Goal: Check status: Check status

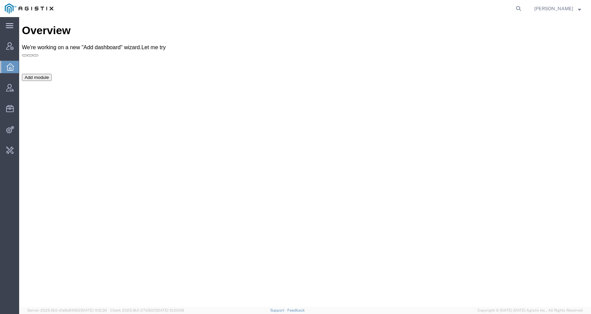
click at [525, 3] on form at bounding box center [519, 8] width 11 height 17
click at [524, 10] on icon at bounding box center [519, 9] width 10 height 10
click at [505, 10] on input "search" at bounding box center [410, 8] width 208 height 16
paste input "56607342"
type input "56607342"
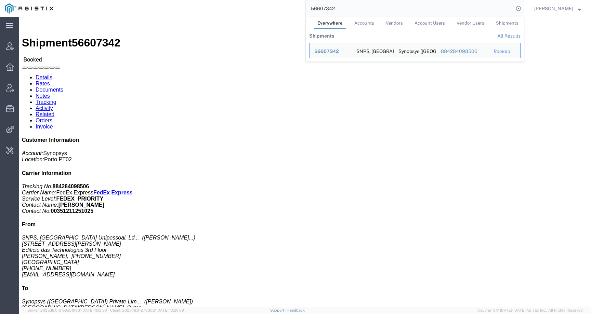
click div "Ship From SNPS, Portugal Unipessoal, Lda. (Luis Pacheco Carvalho) Rua Engenheir…"
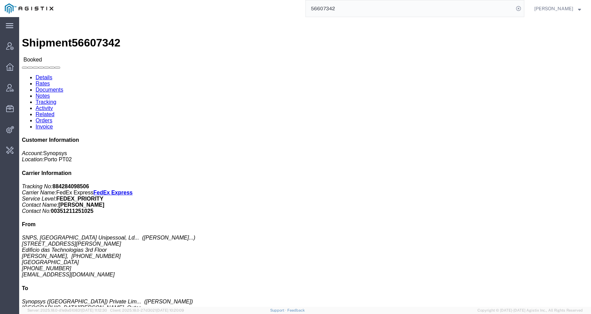
click link "Activity"
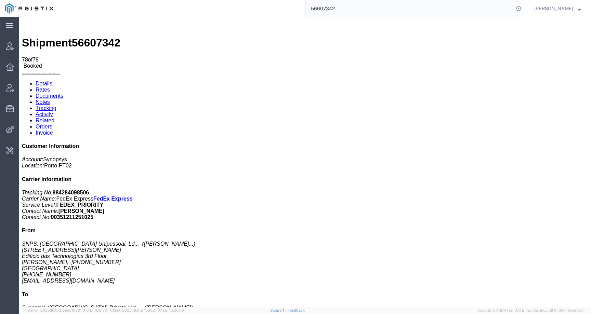
click at [47, 81] on link "Details" at bounding box center [44, 84] width 17 height 6
click link "Activity"
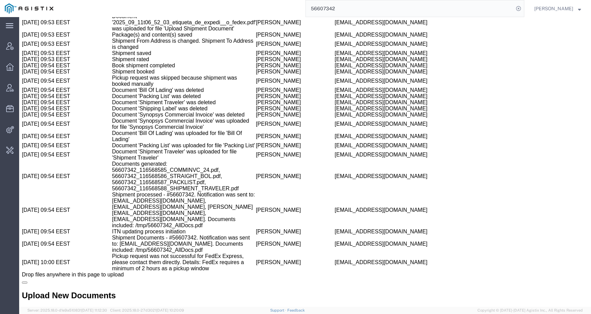
scroll to position [1410, 0]
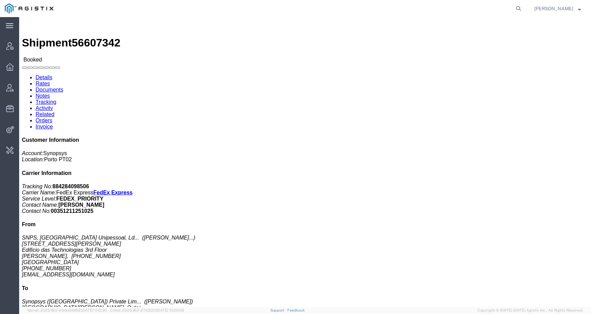
click link "Activity"
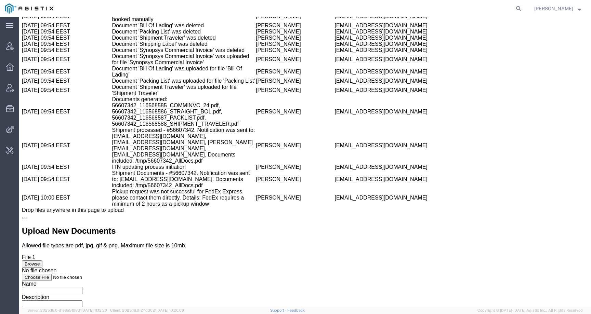
scroll to position [1410, 0]
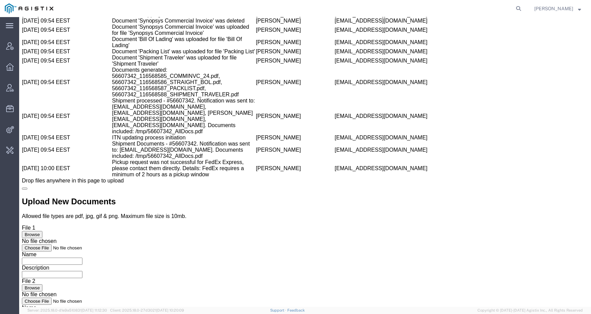
drag, startPoint x: 262, startPoint y: 275, endPoint x: 317, endPoint y: 274, distance: 54.1
click at [317, 178] on tr "09/11/2025 10:00 EEST Pickup request was not successful for FedEx Express, plea…" at bounding box center [305, 168] width 567 height 18
copy tr "Catarina Martins Barroso catar@synopsys.com"
click at [256, 178] on td "Catarina Martins Barroso" at bounding box center [295, 168] width 79 height 18
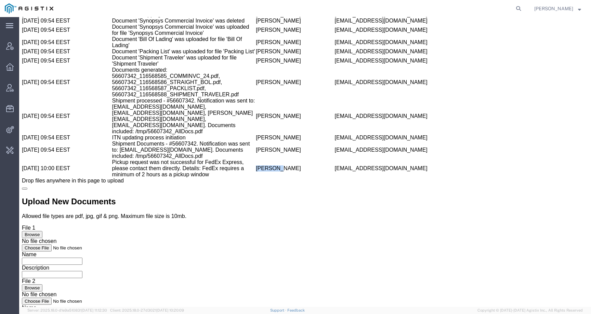
copy td "Catarina"
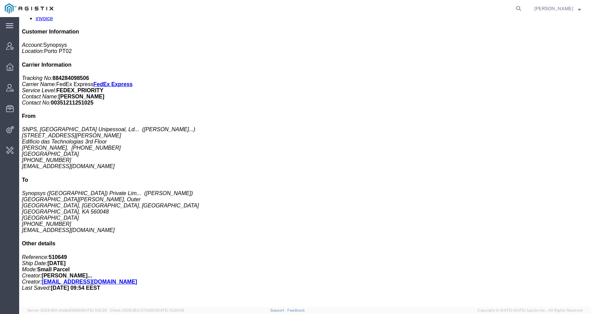
scroll to position [0, 0]
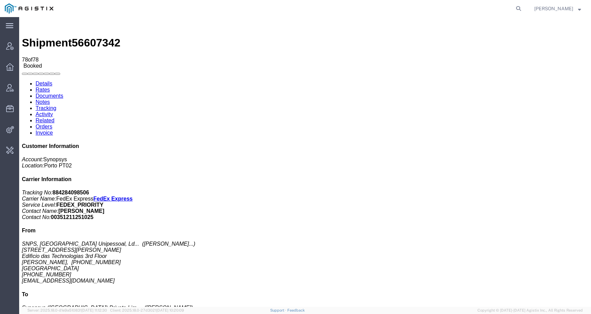
click at [46, 81] on link "Details" at bounding box center [44, 84] width 17 height 6
click link "Activity"
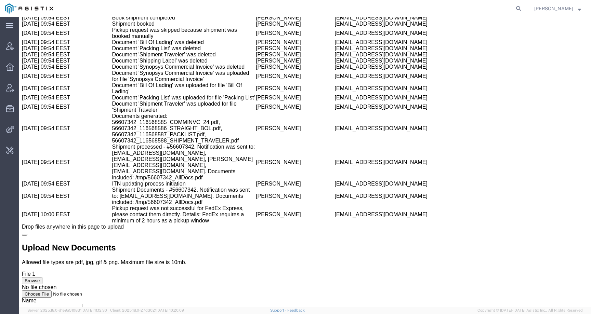
scroll to position [1410, 0]
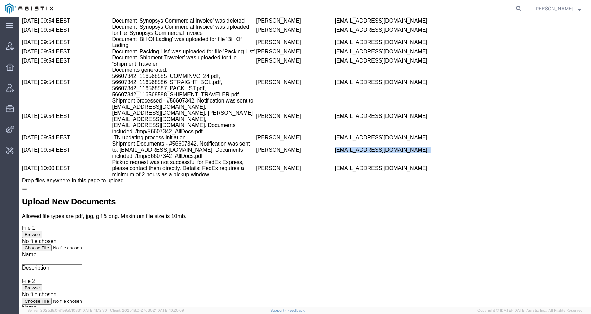
drag, startPoint x: 261, startPoint y: 243, endPoint x: 333, endPoint y: 242, distance: 71.5
click at [335, 159] on td "rvarela@synopsys.com" at bounding box center [405, 150] width 141 height 18
copy td "rvarela@synopsys.com"
click at [524, 6] on icon at bounding box center [519, 9] width 10 height 10
click at [486, 15] on input "search" at bounding box center [410, 8] width 208 height 16
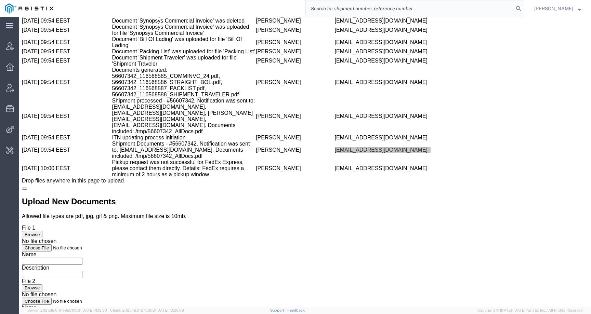
click at [485, 14] on input "search" at bounding box center [410, 8] width 208 height 16
paste input "56789452"
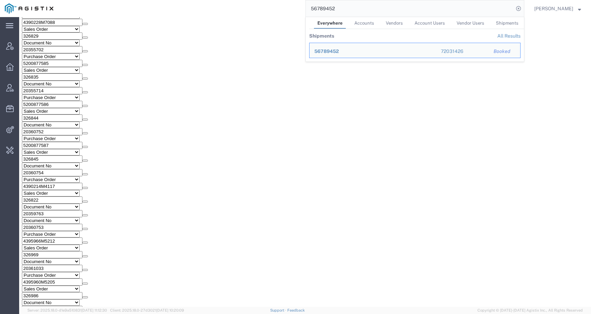
click div "Total weight: 0.00 LBS ( dim ) Dimensions: L 0.00 x W 0.00 x H 0.00 IN Devices:…"
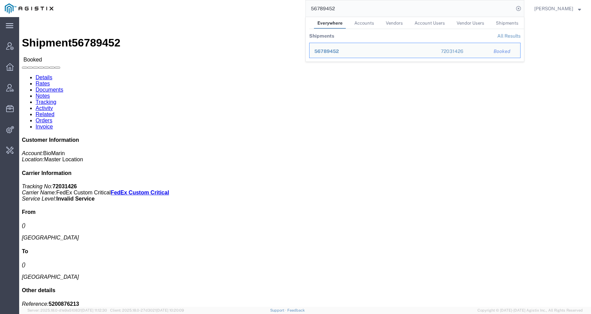
drag, startPoint x: 343, startPoint y: 10, endPoint x: 285, endPoint y: 10, distance: 57.8
click at [285, 10] on div "56789452 Everywhere Accounts Vendors Account Users Vendor Users Shipments Shipm…" at bounding box center [291, 8] width 466 height 17
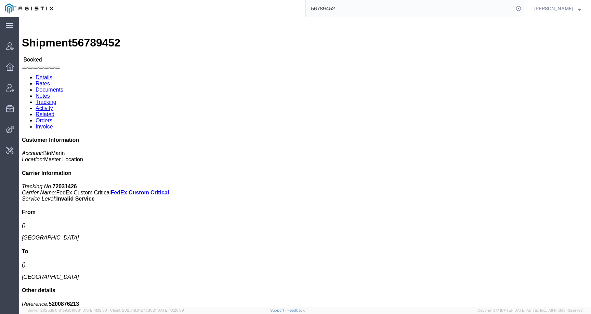
paste input "60734"
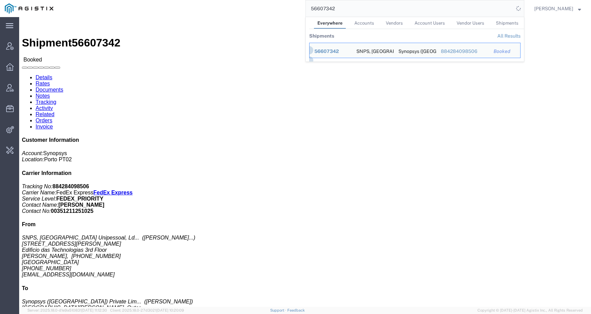
drag, startPoint x: 359, startPoint y: 10, endPoint x: 302, endPoint y: 10, distance: 56.8
click at [302, 10] on div "56607342 Everywhere Accounts Vendors Account Users Vendor Users Shipments Shipm…" at bounding box center [291, 8] width 466 height 17
paste input "965393"
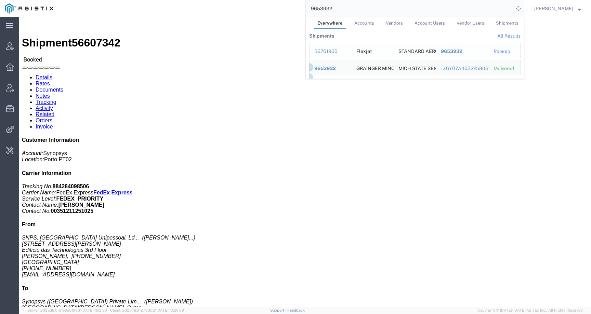
click at [334, 51] on div "56761960" at bounding box center [330, 51] width 33 height 7
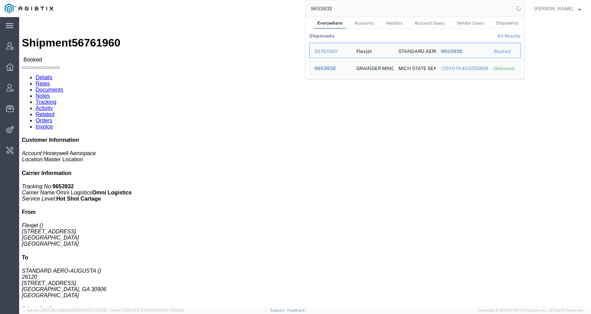
click div "Leg 1 - Air Departure Port: USCLE Arrival Port: USAGS"
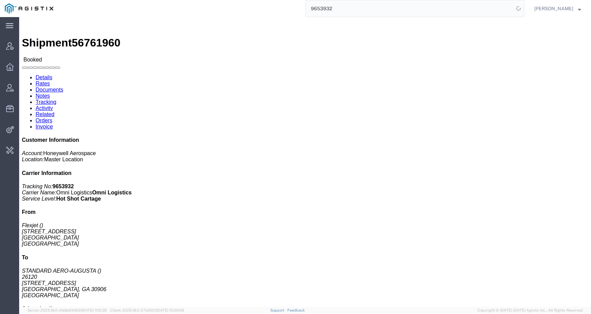
click link "Activity"
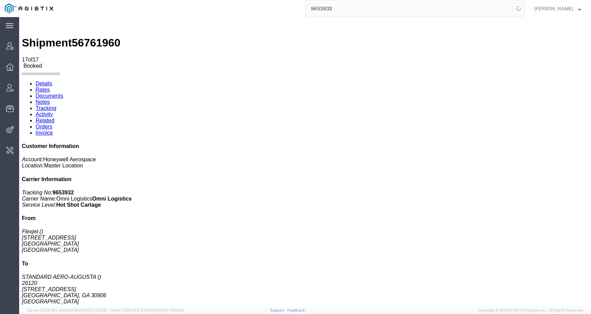
drag, startPoint x: 102, startPoint y: 214, endPoint x: 186, endPoint y: 216, distance: 84.2
copy td "214_AGISTIX_20250909155414956.edi"
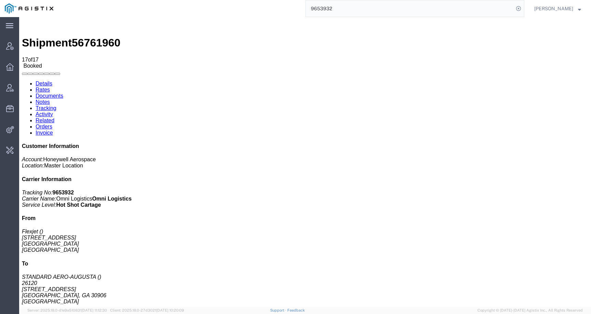
drag, startPoint x: 102, startPoint y: 212, endPoint x: 186, endPoint y: 213, distance: 83.8
drag, startPoint x: 186, startPoint y: 212, endPoint x: 130, endPoint y: 209, distance: 56.2
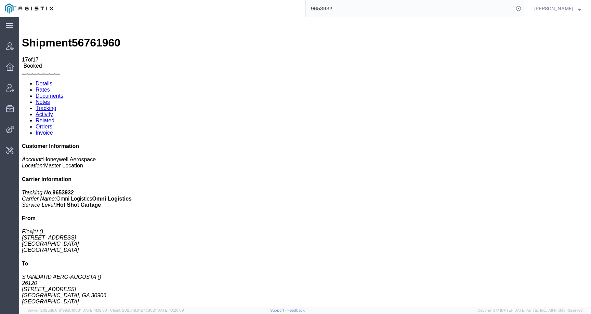
drag, startPoint x: 102, startPoint y: 215, endPoint x: 188, endPoint y: 216, distance: 85.5
copy td "214_AGISTIX_20250909155414956.edi]"
drag, startPoint x: 187, startPoint y: 214, endPoint x: 102, endPoint y: 215, distance: 84.9
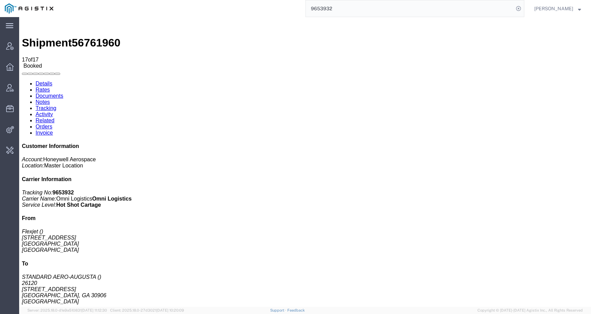
copy td "214_AGISTIX_20250909155414956.edi"
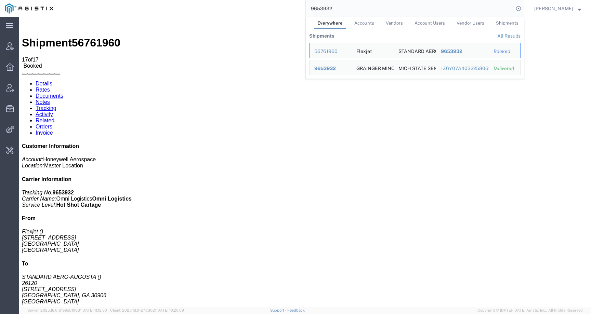
drag, startPoint x: 349, startPoint y: 9, endPoint x: 269, endPoint y: 8, distance: 80.1
click at [269, 8] on div "9653932 Everywhere Accounts Vendors Account Users Vendor Users Shipments Shipme…" at bounding box center [291, 8] width 466 height 17
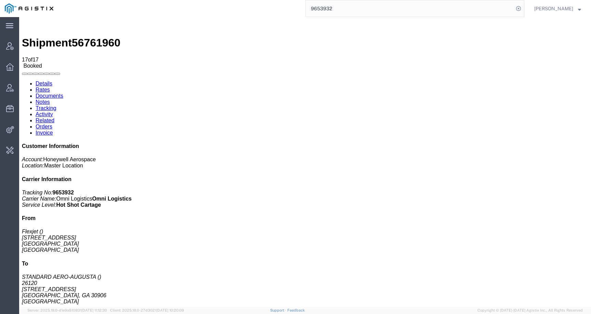
paste input "5660734"
type input "56607342"
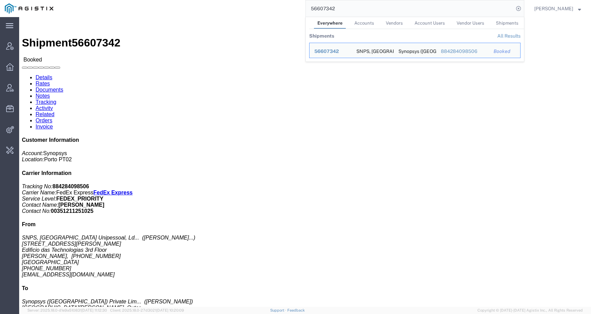
click div "Leg 1 - Small Parcel"
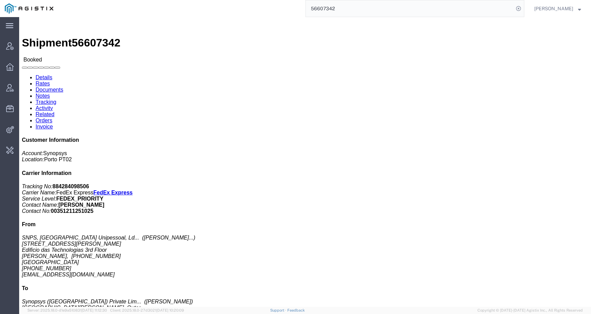
click link "Activity"
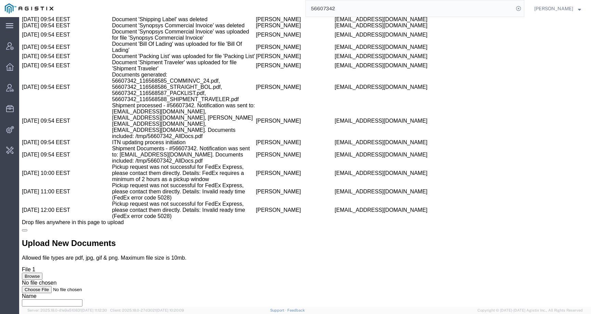
scroll to position [1459, 0]
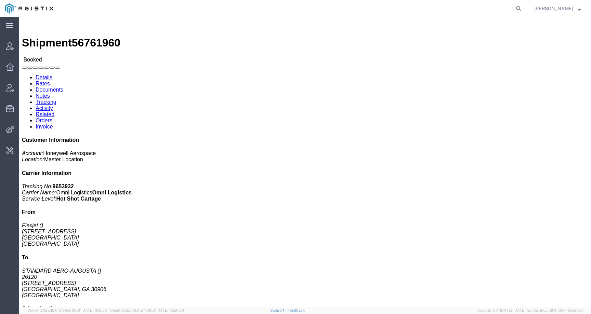
click link "Activity"
click at [524, 9] on icon at bounding box center [519, 9] width 10 height 10
click at [507, 9] on input "search" at bounding box center [410, 8] width 208 height 16
paste input "56789772"
type input "56789772"
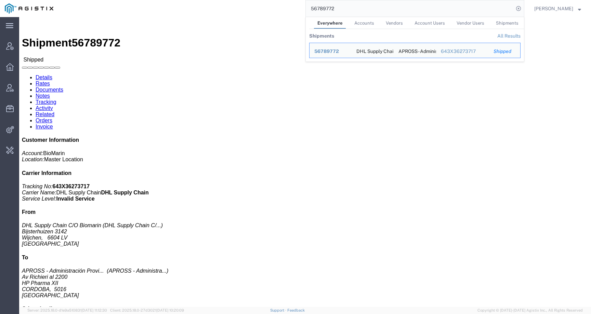
click address "APROSS - Administración Provincial de Se (APROSS - Administración Provincial de…"
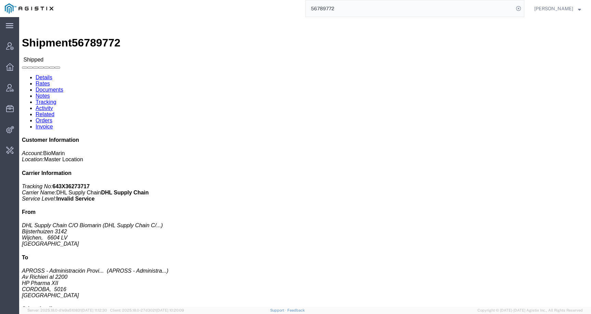
scroll to position [50, 0]
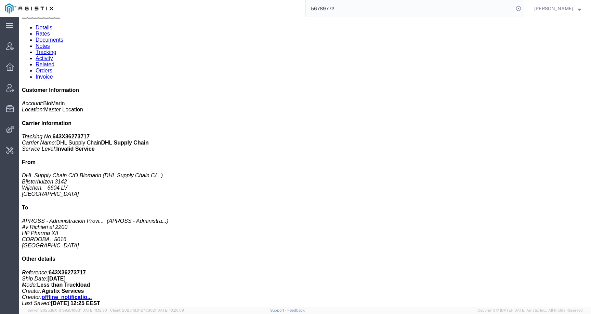
click p "Carton count: 0"
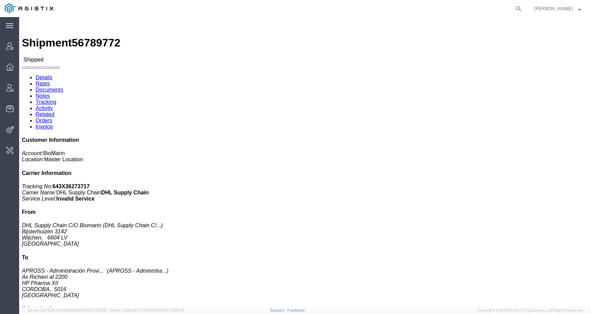
click span "Pallet(s) Standard (Stackable)"
click p "Carton count: 0"
click div "1 Pallet(s) Standard (Stackable)"
click span "Pallet(s) Standard (Stackable)"
click div "1 Pallet(s) Standard (Stackable)"
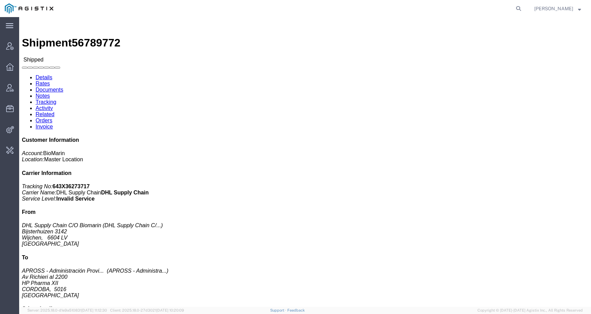
click div "1 Pallet(s) Standard (Stackable) Total weight: 14.20 ( 42.00 dim ) KGS Carton c…"
click span "Pallet(s) Standard (Stackable)"
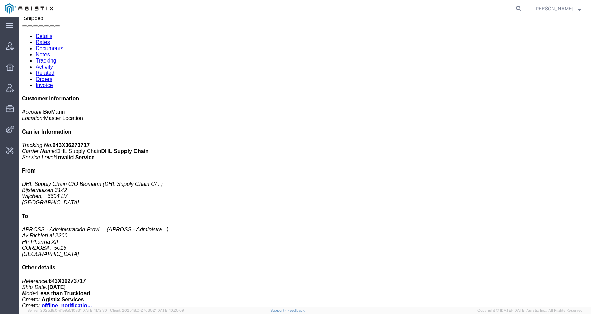
scroll to position [50, 0]
